Goal: Check status: Check status

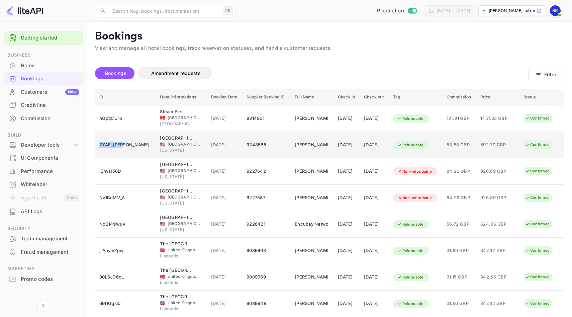
drag, startPoint x: 124, startPoint y: 143, endPoint x: 97, endPoint y: 146, distance: 27.3
click at [97, 146] on td "2YAF-[PERSON_NAME]" at bounding box center [125, 145] width 61 height 26
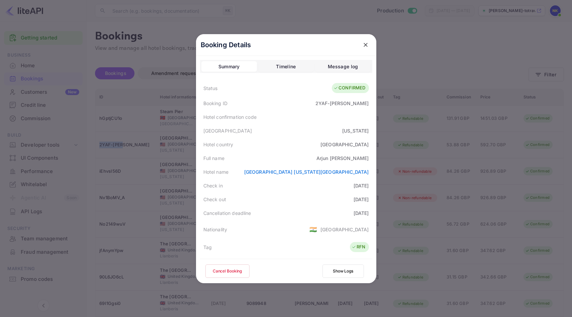
click at [365, 43] on icon "close" at bounding box center [365, 44] width 7 height 7
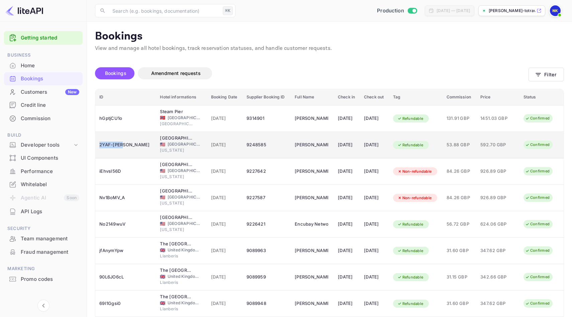
copy div "2YAF-[PERSON_NAME]"
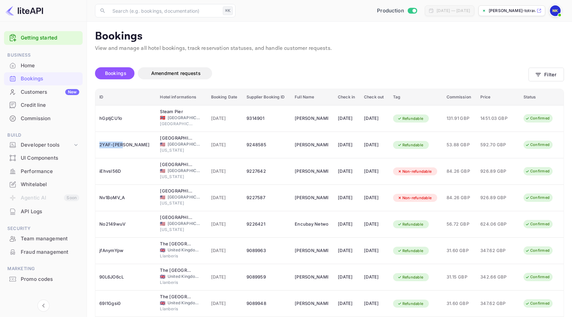
copy div "2YAF-[PERSON_NAME]"
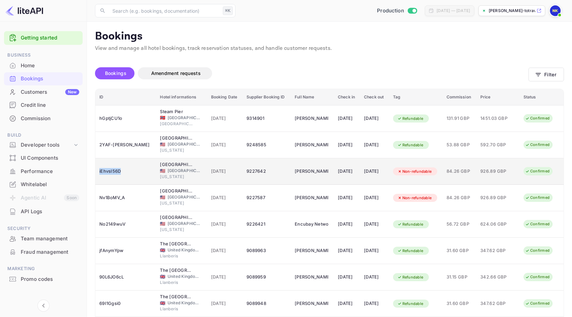
drag, startPoint x: 120, startPoint y: 172, endPoint x: 98, endPoint y: 174, distance: 22.2
click at [98, 174] on td "iEhvsI56D" at bounding box center [125, 171] width 61 height 26
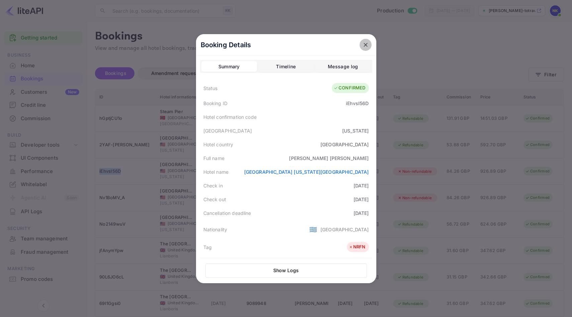
click at [364, 45] on icon "close" at bounding box center [365, 45] width 4 height 4
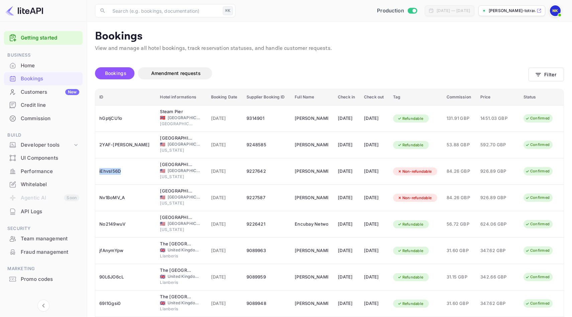
copy div "iEhvsI56D"
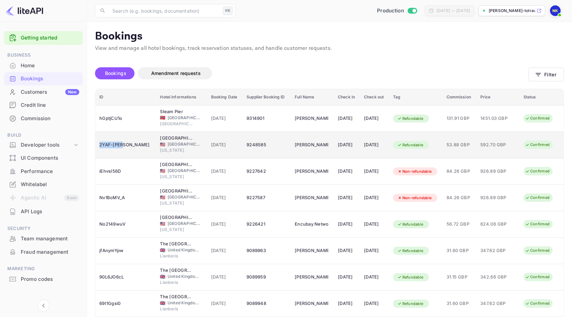
drag, startPoint x: 128, startPoint y: 144, endPoint x: 99, endPoint y: 143, distance: 28.4
click at [99, 143] on td "2YAF-[PERSON_NAME]" at bounding box center [125, 145] width 61 height 26
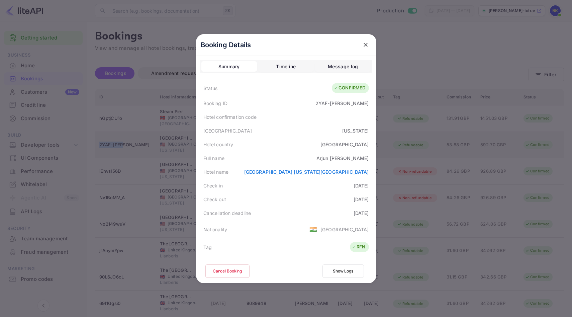
copy div "2YAF-[PERSON_NAME]"
click at [366, 44] on icon "close" at bounding box center [365, 44] width 7 height 7
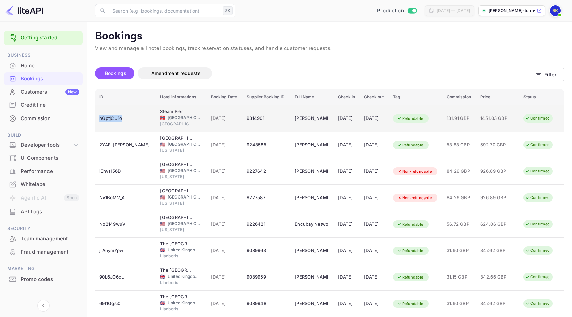
drag, startPoint x: 127, startPoint y: 118, endPoint x: 100, endPoint y: 118, distance: 27.1
click at [100, 118] on div "hGptjCU1o" at bounding box center [125, 118] width 52 height 11
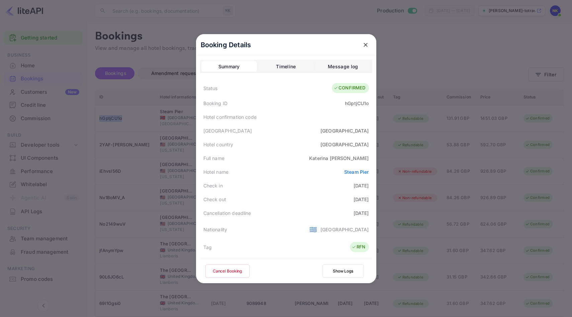
click at [366, 46] on icon "close" at bounding box center [365, 44] width 7 height 7
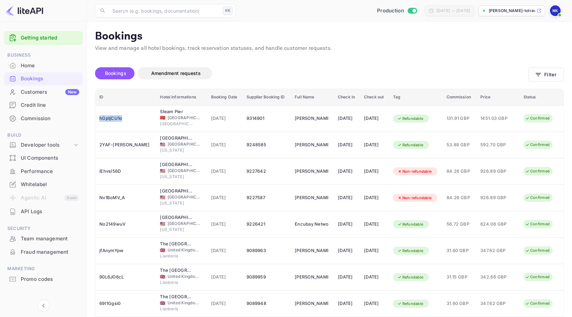
copy div "hGptjCU1o"
